Goal: Check status

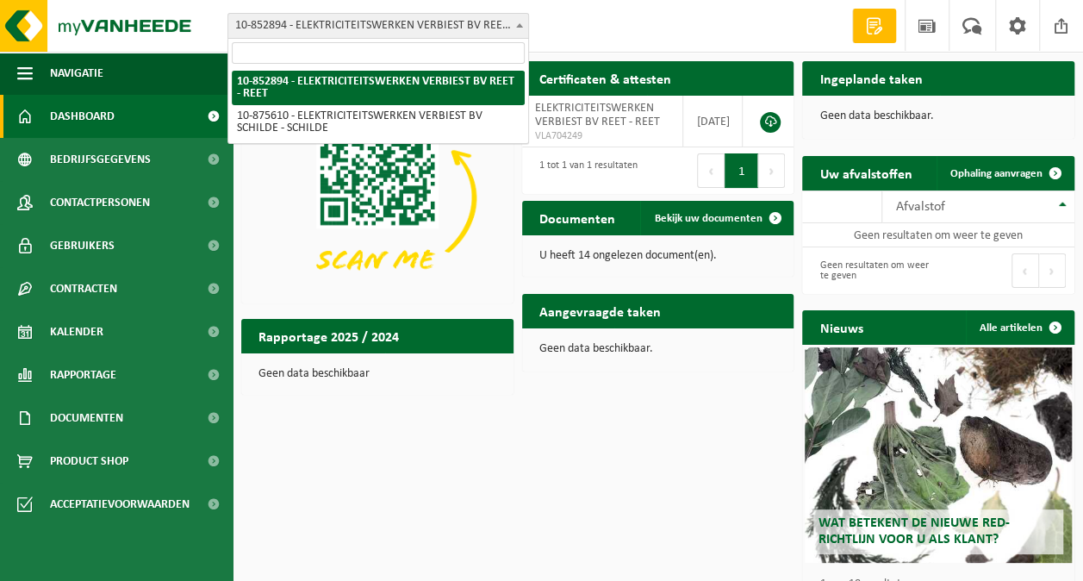
click at [513, 24] on span at bounding box center [519, 25] width 17 height 22
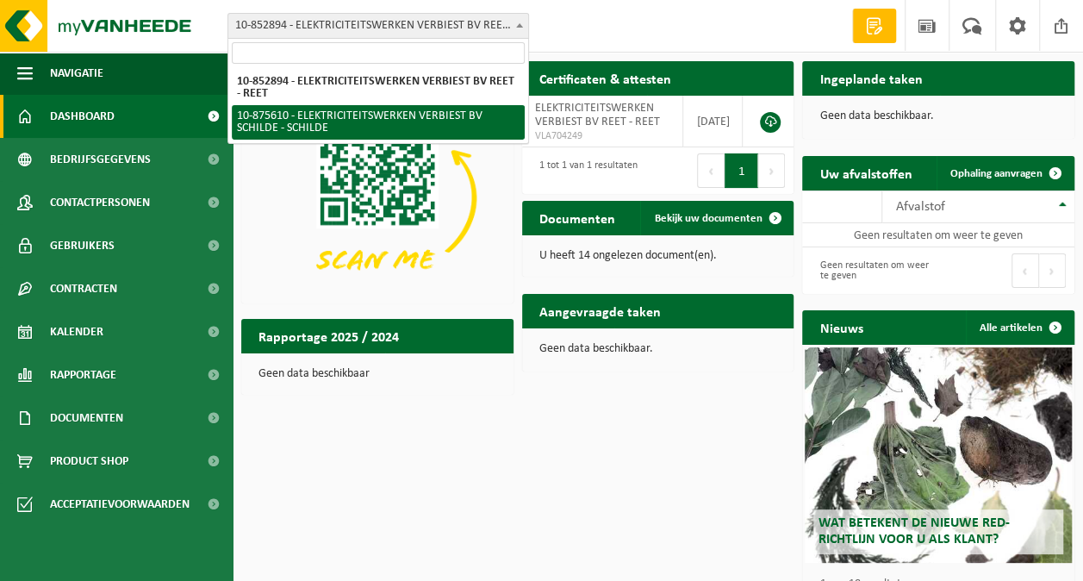
select select "107143"
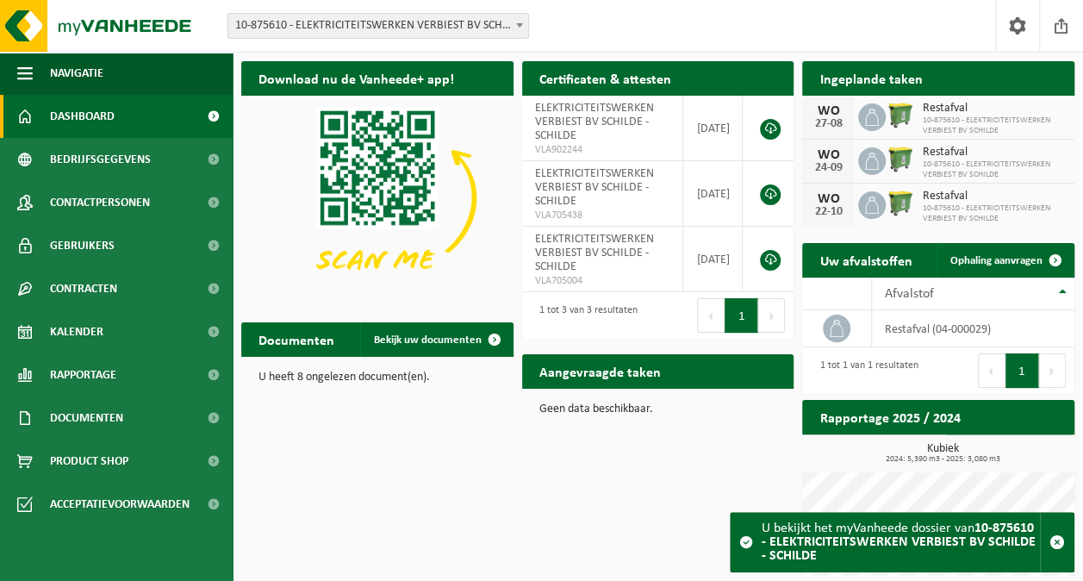
click at [872, 145] on div "[DATE] Restafval 10-875610 - ELEKTRICITEITSWERKEN VERBIEST BV SCHILDE" at bounding box center [938, 162] width 272 height 44
